Goal: Communication & Community: Answer question/provide support

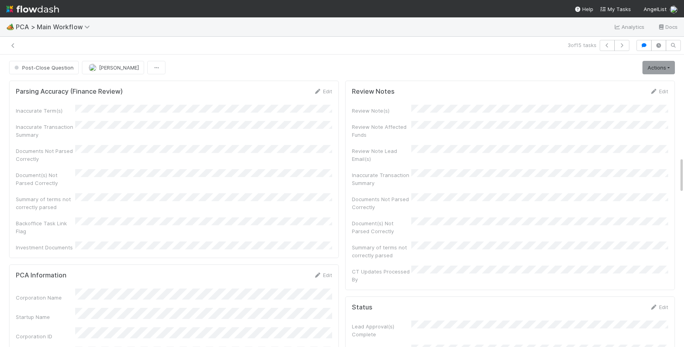
scroll to position [486, 0]
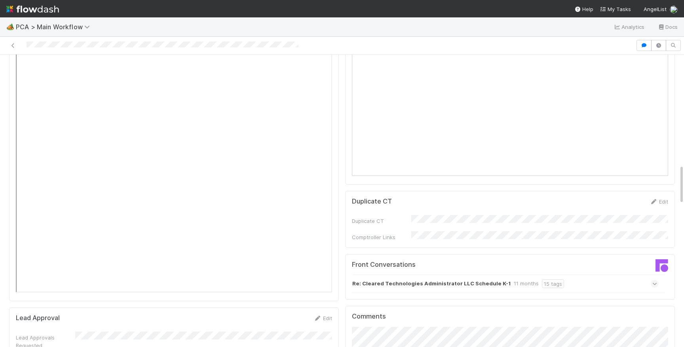
scroll to position [1052, 0]
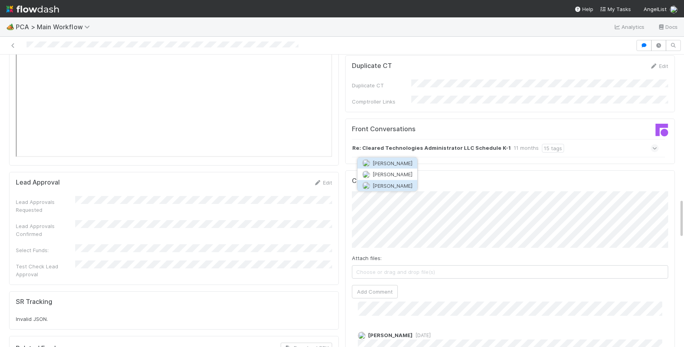
click at [383, 184] on span "[PERSON_NAME]" at bounding box center [392, 185] width 40 height 6
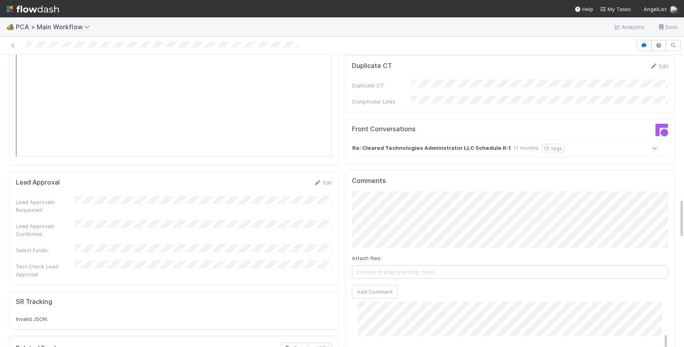
scroll to position [0, 0]
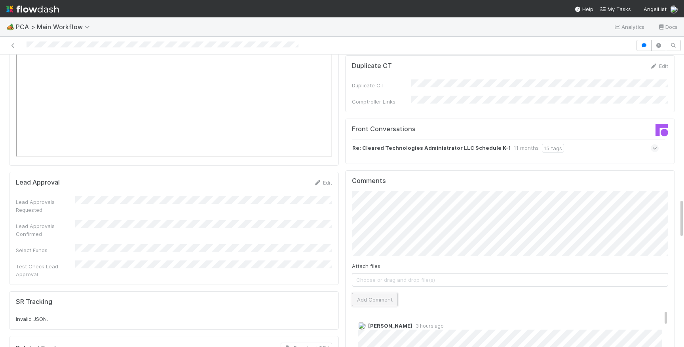
click at [381, 293] on button "Add Comment" at bounding box center [375, 299] width 46 height 13
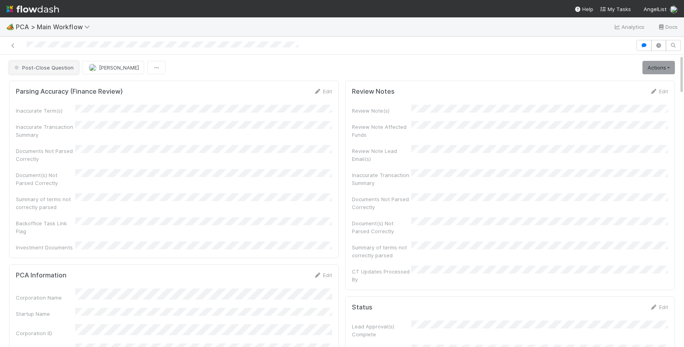
click at [65, 68] on span "Post-Close Question" at bounding box center [43, 67] width 61 height 6
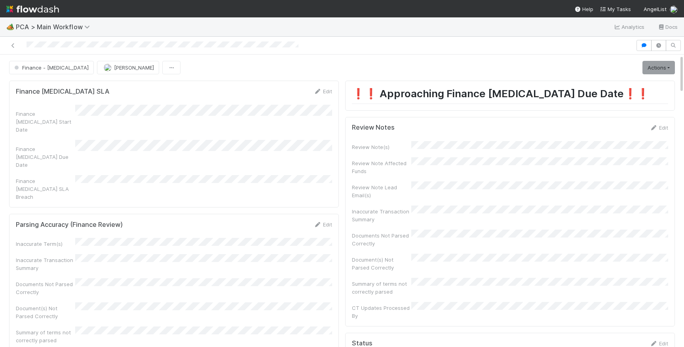
click at [177, 49] on div at bounding box center [317, 45] width 629 height 11
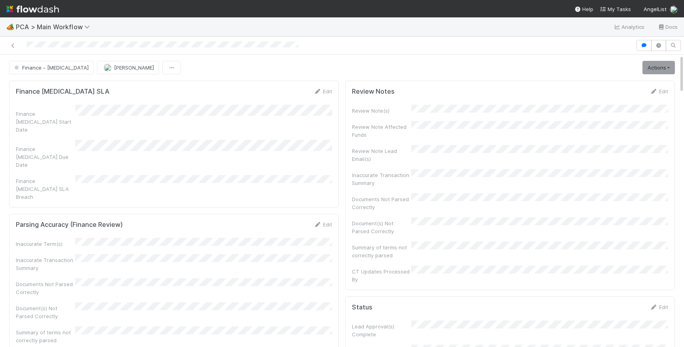
click at [37, 8] on img at bounding box center [32, 8] width 53 height 13
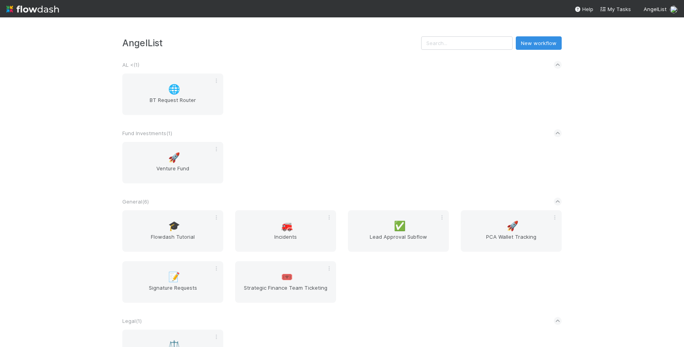
scroll to position [170, 0]
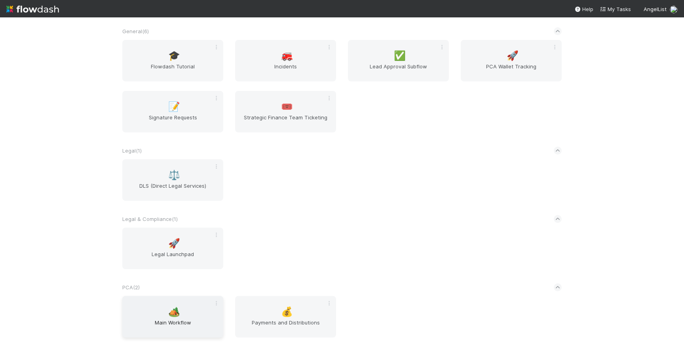
click at [184, 311] on div "🏕️ Main Workflow" at bounding box center [172, 317] width 101 height 42
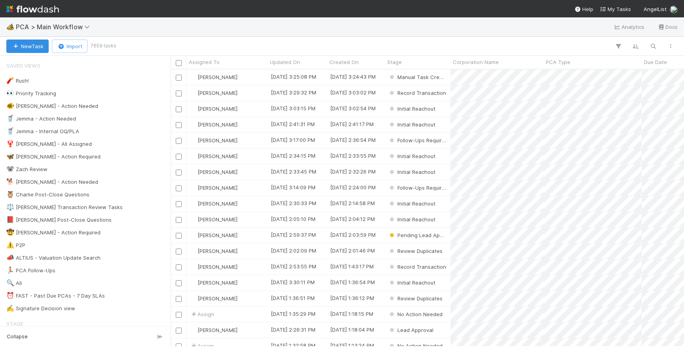
scroll to position [277, 513]
click at [138, 219] on div "📕 Philip Post-Close Questions 16" at bounding box center [87, 220] width 162 height 10
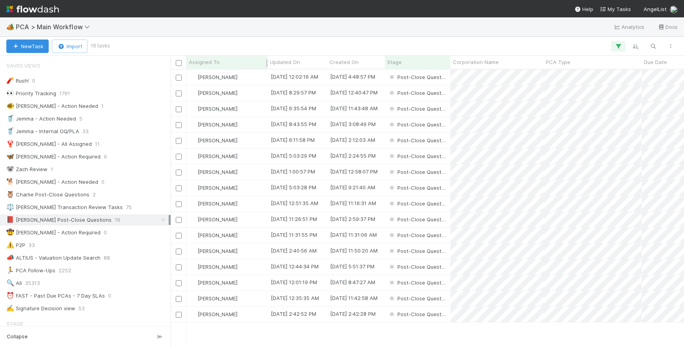
scroll to position [277, 513]
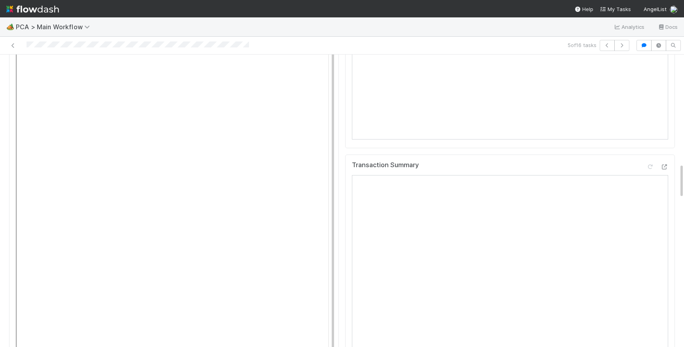
scroll to position [903, 0]
click at [666, 224] on icon at bounding box center [664, 226] width 8 height 5
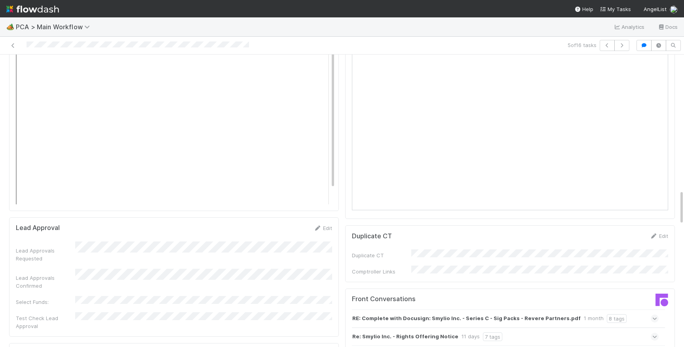
scroll to position [1136, 0]
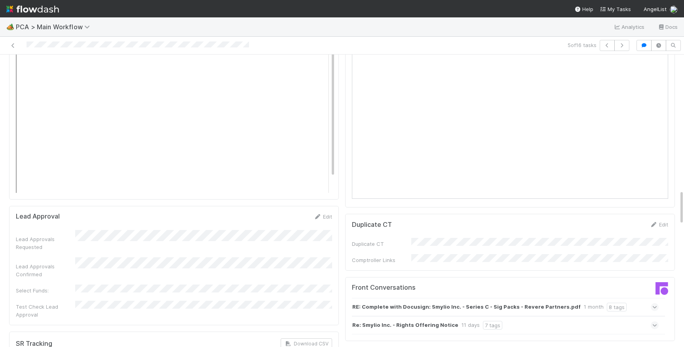
click at [326, 328] on div "Parsing Accuracy (Finance Review) Edit Inaccurate Term(s) Inaccurate Transactio…" at bounding box center [342, 238] width 672 height 2594
click at [558, 316] on div "Re: Smylio Inc. - Rights Offering Notice 11 days 7 tags" at bounding box center [505, 325] width 307 height 18
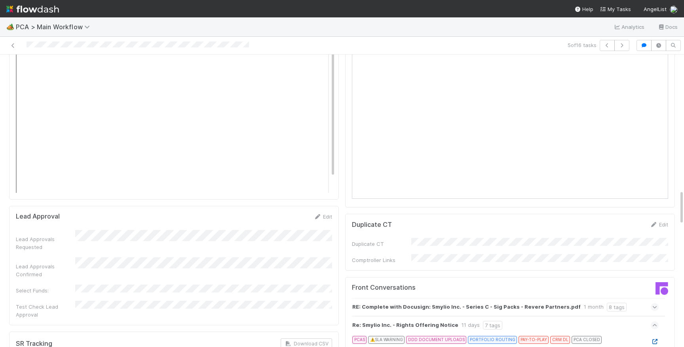
click at [657, 339] on icon at bounding box center [654, 341] width 8 height 5
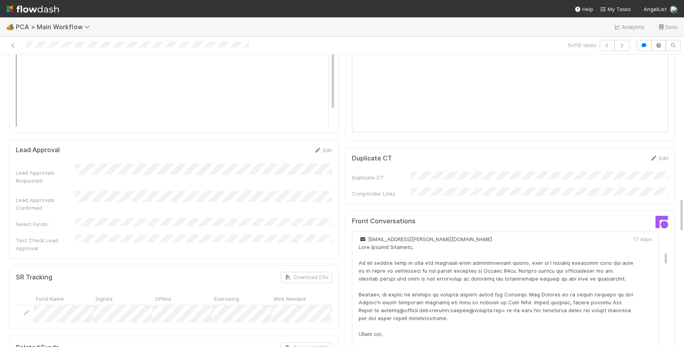
scroll to position [1279, 0]
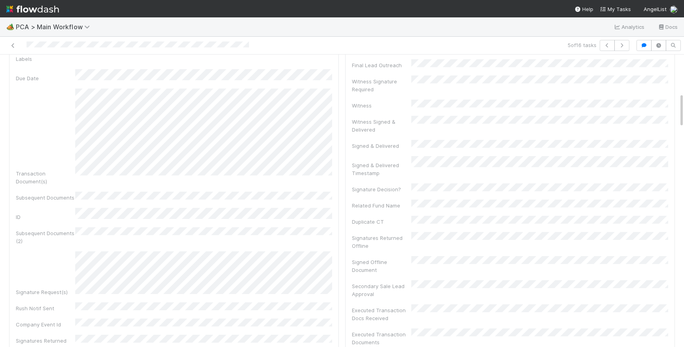
scroll to position [0, 0]
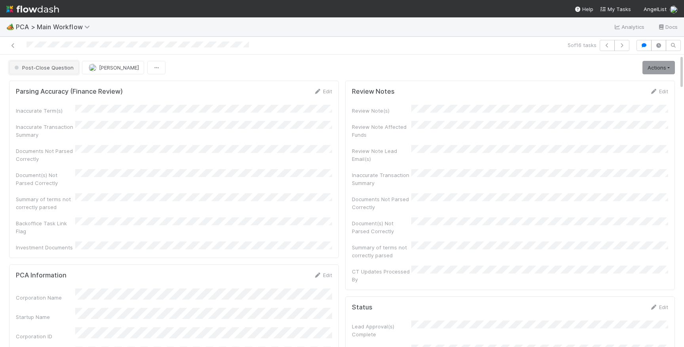
click at [56, 69] on span "Post-Close Question" at bounding box center [43, 67] width 61 height 6
click at [30, 15] on img at bounding box center [32, 8] width 53 height 13
